Goal: Task Accomplishment & Management: Manage account settings

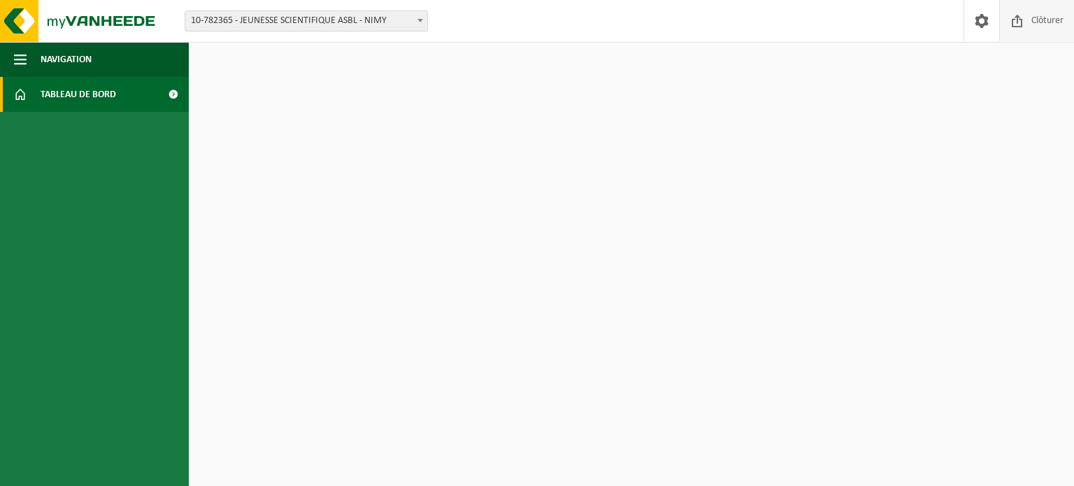
click at [1043, 20] on span "Clôturer" at bounding box center [1047, 20] width 39 height 41
